Goal: Transaction & Acquisition: Book appointment/travel/reservation

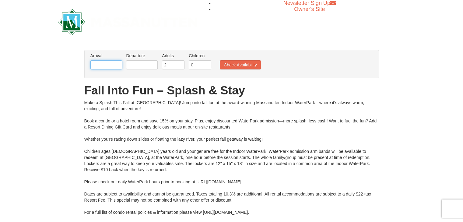
click at [97, 65] on input "text" at bounding box center [106, 64] width 32 height 9
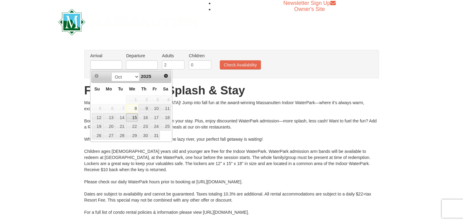
click at [135, 118] on link "15" at bounding box center [132, 117] width 12 height 9
type input "[DATE]"
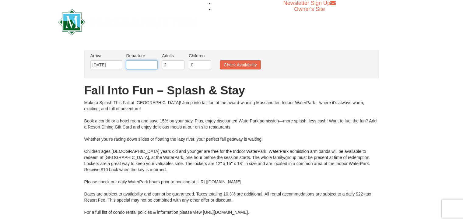
click at [149, 65] on input "text" at bounding box center [142, 64] width 32 height 9
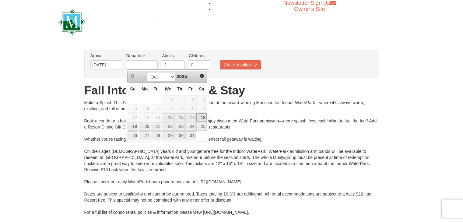
click at [203, 115] on link "18" at bounding box center [201, 117] width 10 height 9
type input "[DATE]"
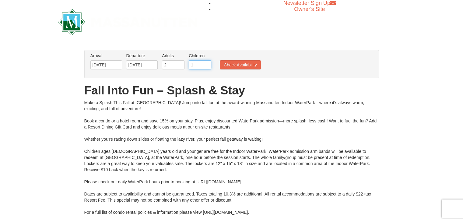
type input "1"
click at [205, 63] on input "1" at bounding box center [200, 64] width 23 height 9
click at [232, 64] on button "Check Availability" at bounding box center [240, 64] width 41 height 9
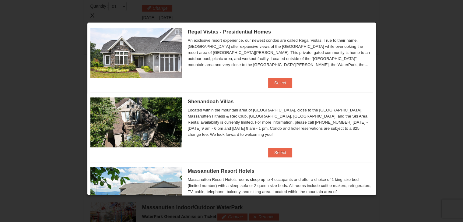
scroll to position [135, 0]
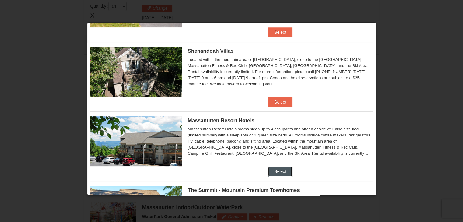
click at [279, 171] on button "Select" at bounding box center [280, 172] width 24 height 10
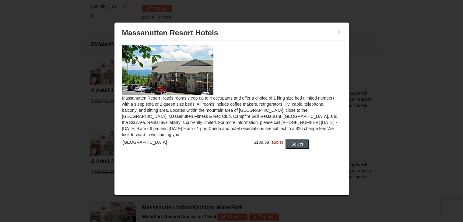
click at [296, 143] on button "Select" at bounding box center [297, 144] width 24 height 10
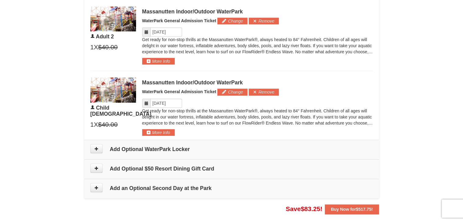
scroll to position [411, 0]
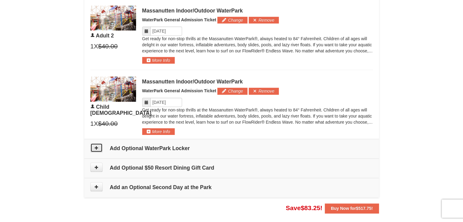
click at [96, 146] on icon at bounding box center [96, 148] width 4 height 4
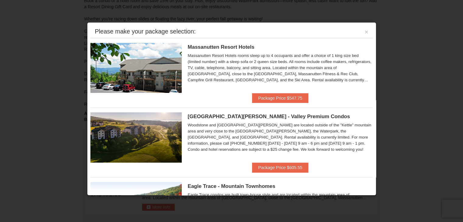
scroll to position [0, 0]
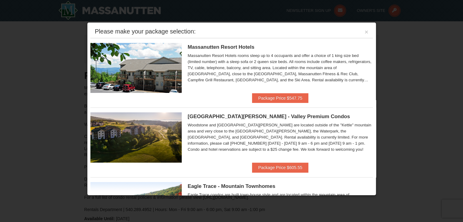
click at [360, 31] on div "Please make your package selection: ×" at bounding box center [231, 32] width 283 height 12
click at [33, 79] on div at bounding box center [231, 111] width 463 height 222
